Goal: Transaction & Acquisition: Download file/media

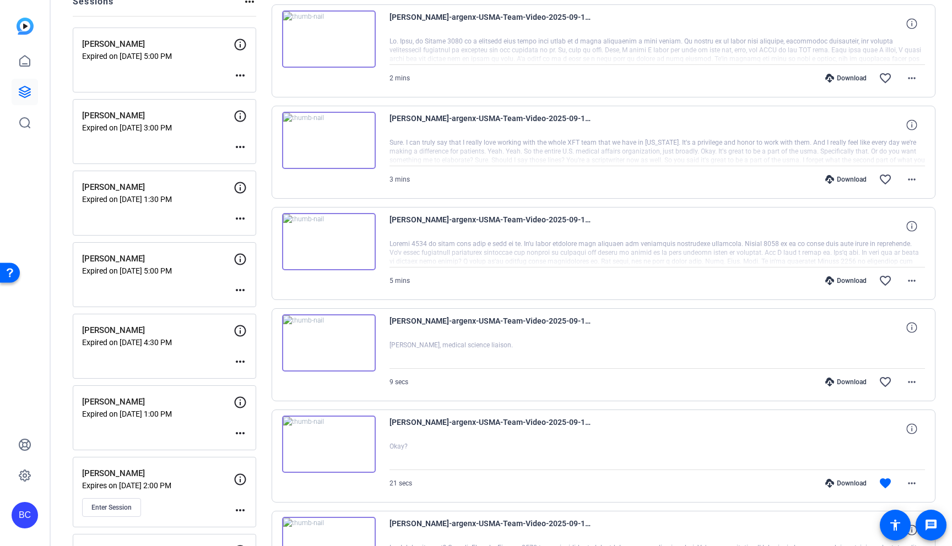
scroll to position [149, 0]
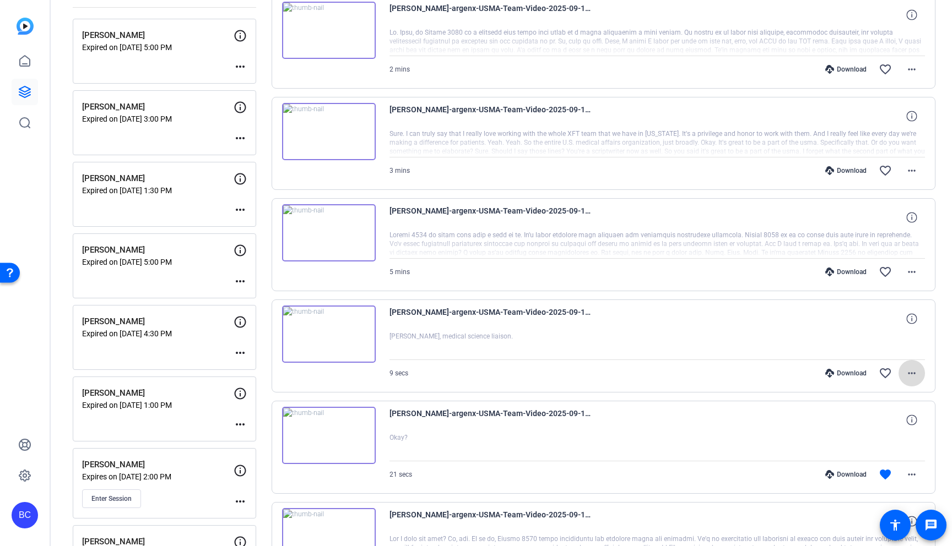
click at [912, 373] on mat-icon "more_horiz" at bounding box center [911, 373] width 13 height 13
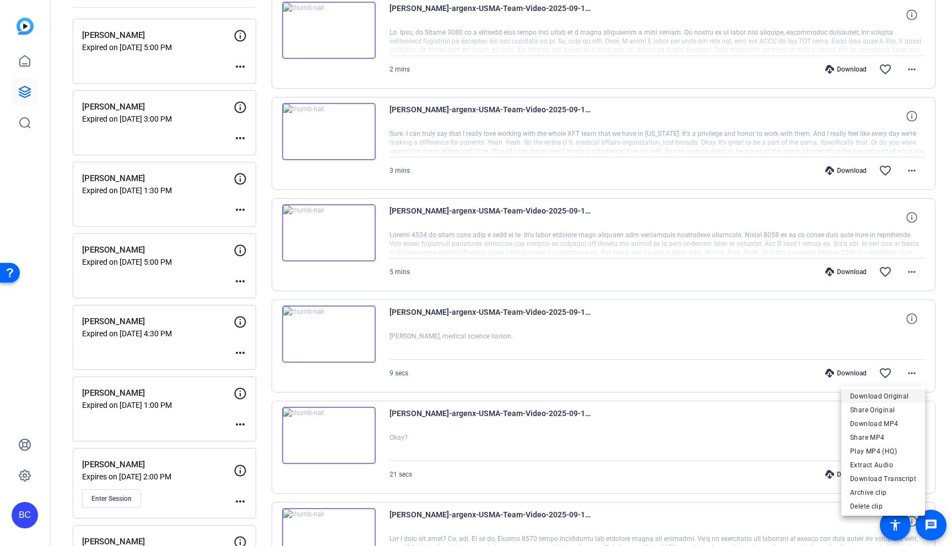
click at [860, 399] on span "Download Original" at bounding box center [883, 396] width 66 height 13
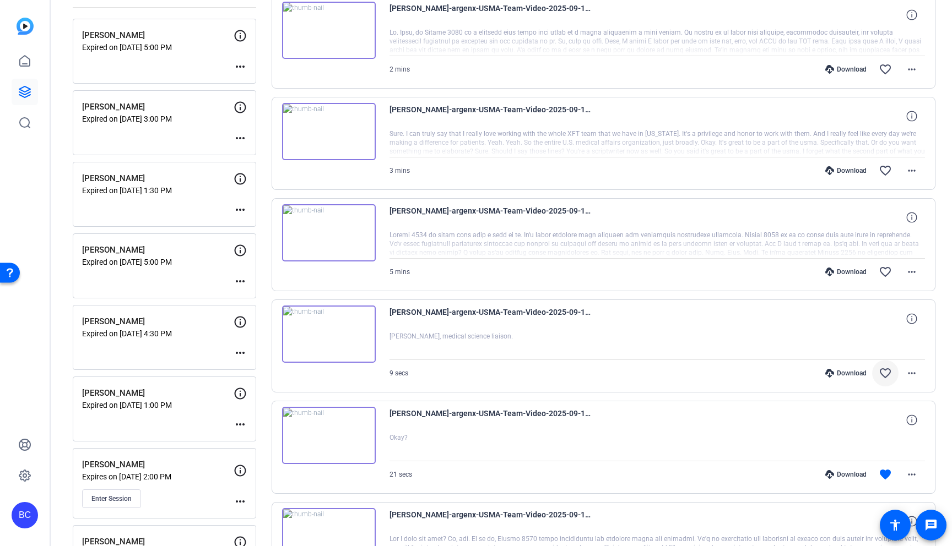
click at [883, 371] on mat-icon "favorite_border" at bounding box center [885, 373] width 13 height 13
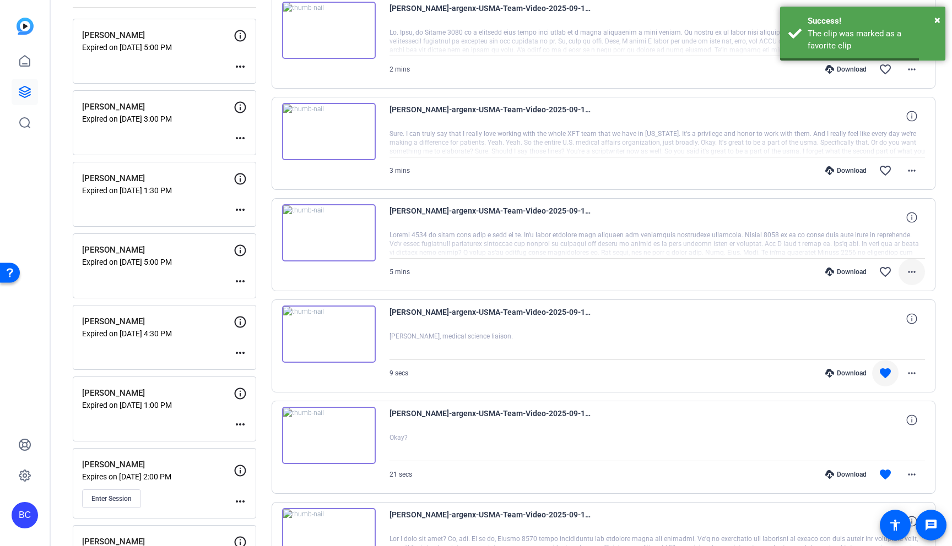
click at [910, 273] on mat-icon "more_horiz" at bounding box center [911, 271] width 13 height 13
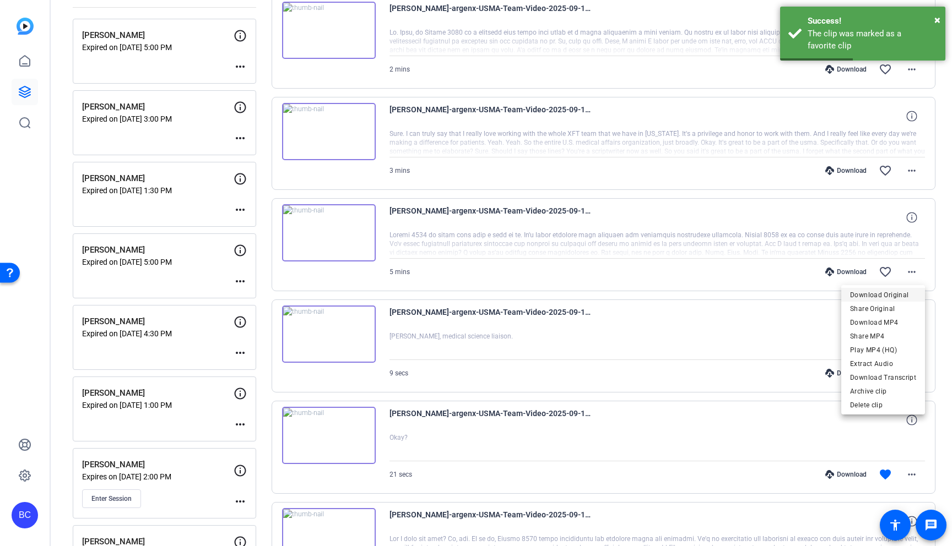
click at [891, 295] on span "Download Original" at bounding box center [883, 295] width 66 height 13
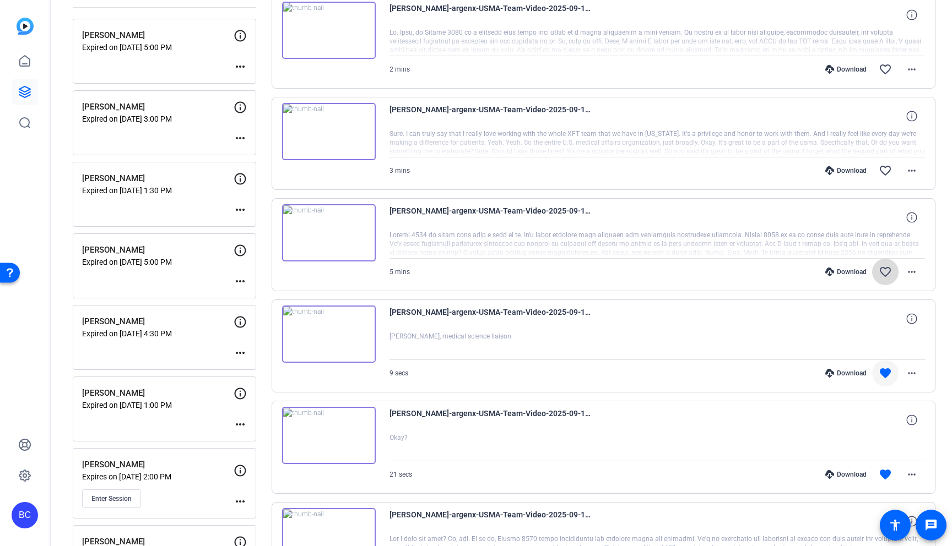
click at [885, 271] on mat-icon "favorite_border" at bounding box center [885, 271] width 13 height 13
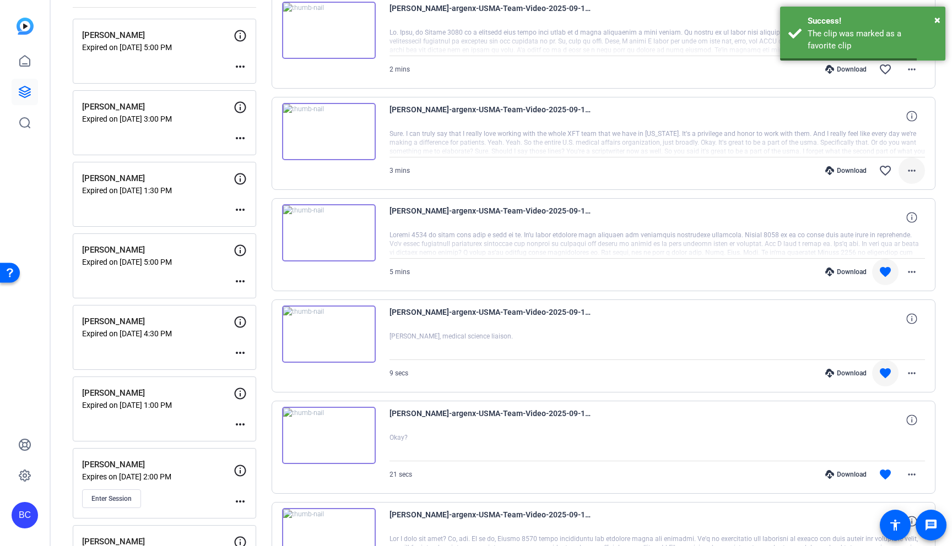
click at [914, 167] on mat-icon "more_horiz" at bounding box center [911, 170] width 13 height 13
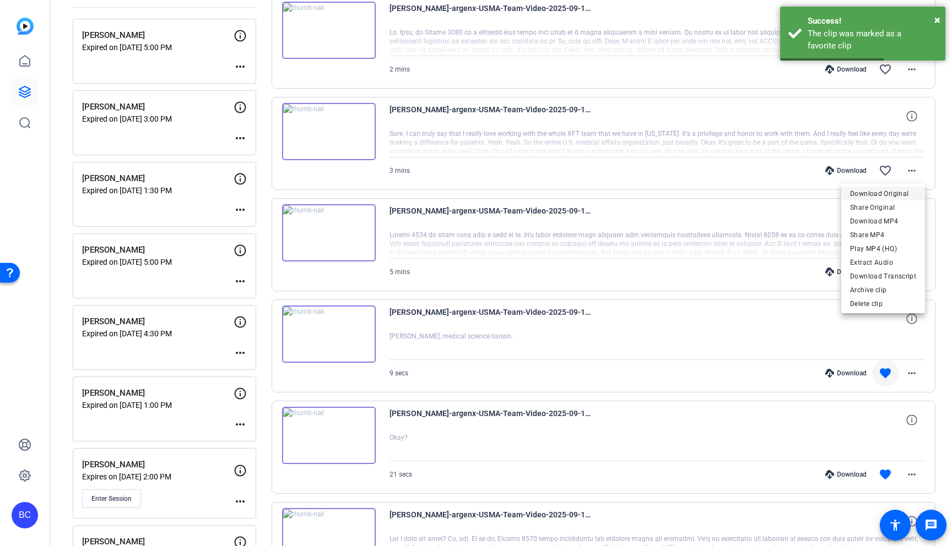
click at [890, 195] on span "Download Original" at bounding box center [883, 193] width 66 height 13
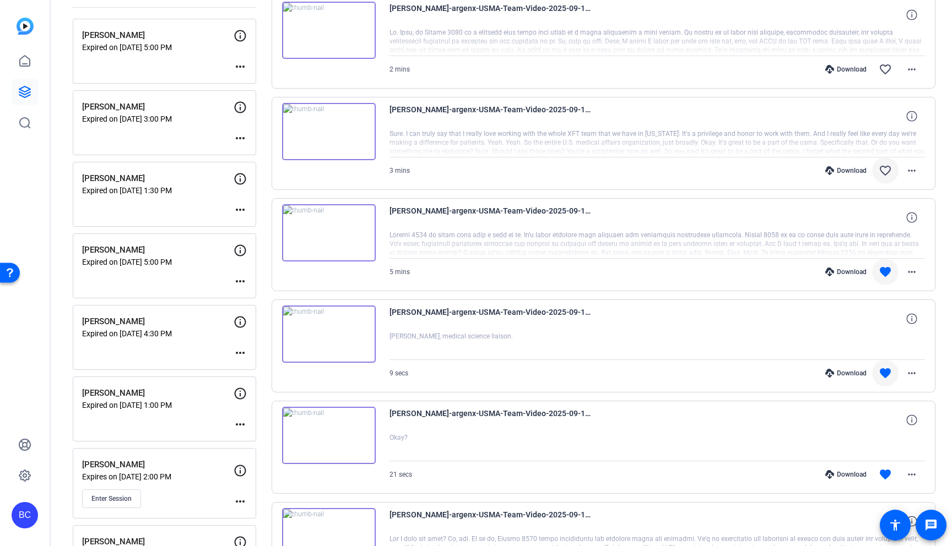
click at [884, 169] on mat-icon "favorite_border" at bounding box center [885, 170] width 13 height 13
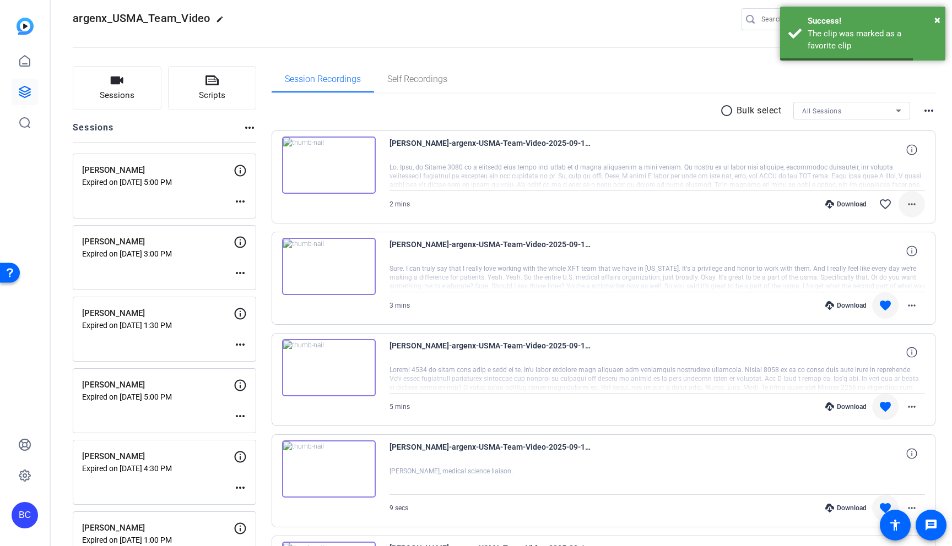
scroll to position [9, 0]
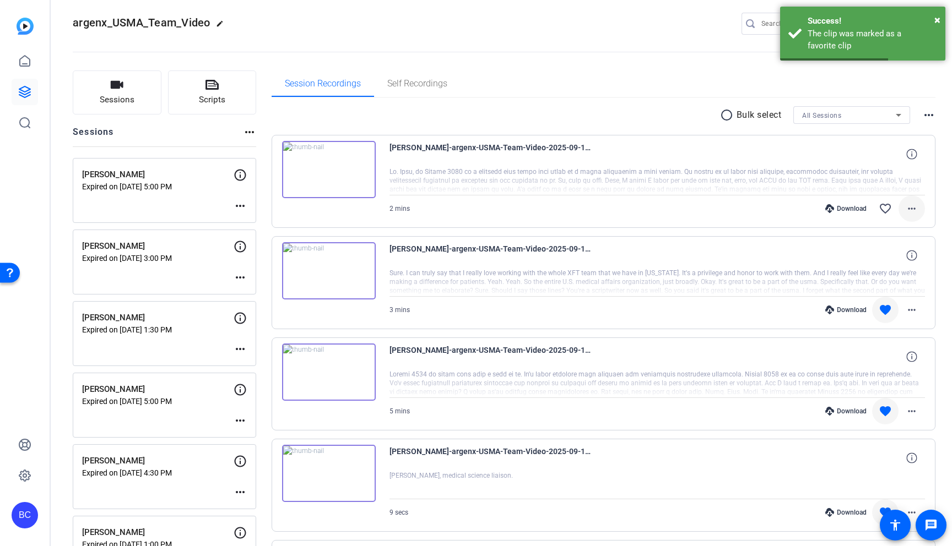
click at [914, 209] on mat-icon "more_horiz" at bounding box center [911, 208] width 13 height 13
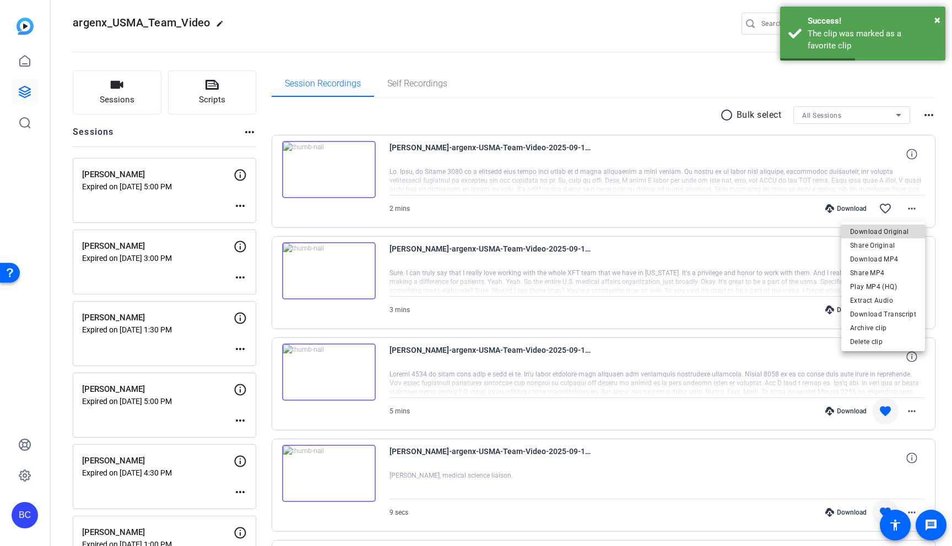
click at [894, 232] on span "Download Original" at bounding box center [883, 231] width 66 height 13
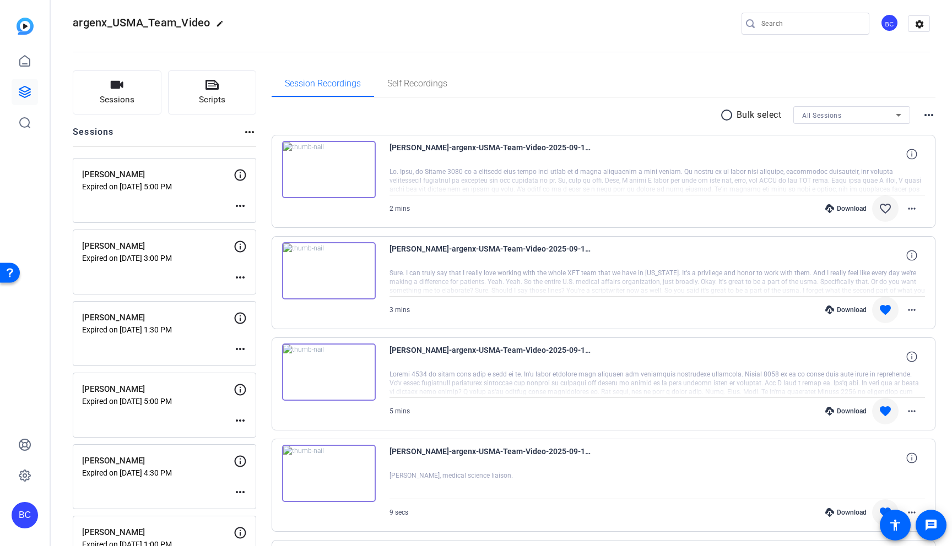
click at [885, 208] on mat-icon "favorite_border" at bounding box center [885, 208] width 13 height 13
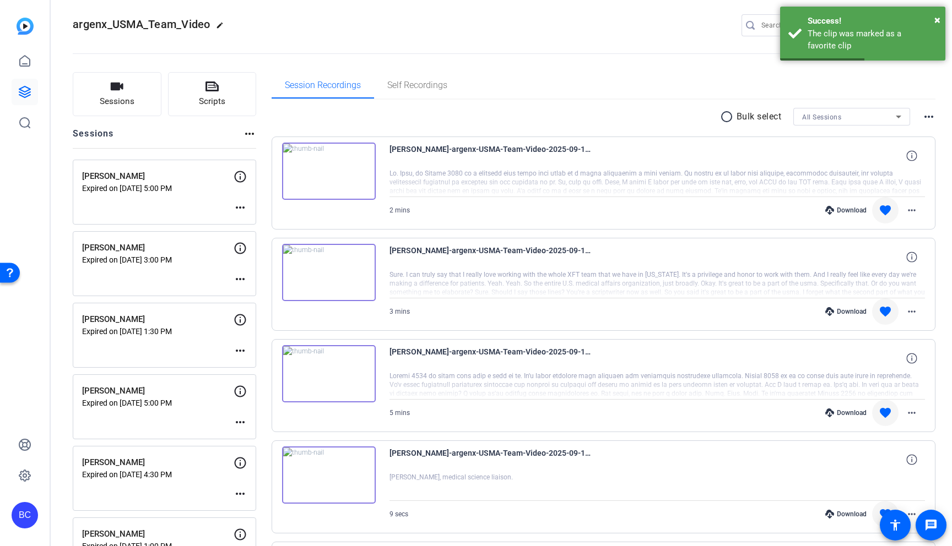
scroll to position [6, 0]
